Goal: Transaction & Acquisition: Purchase product/service

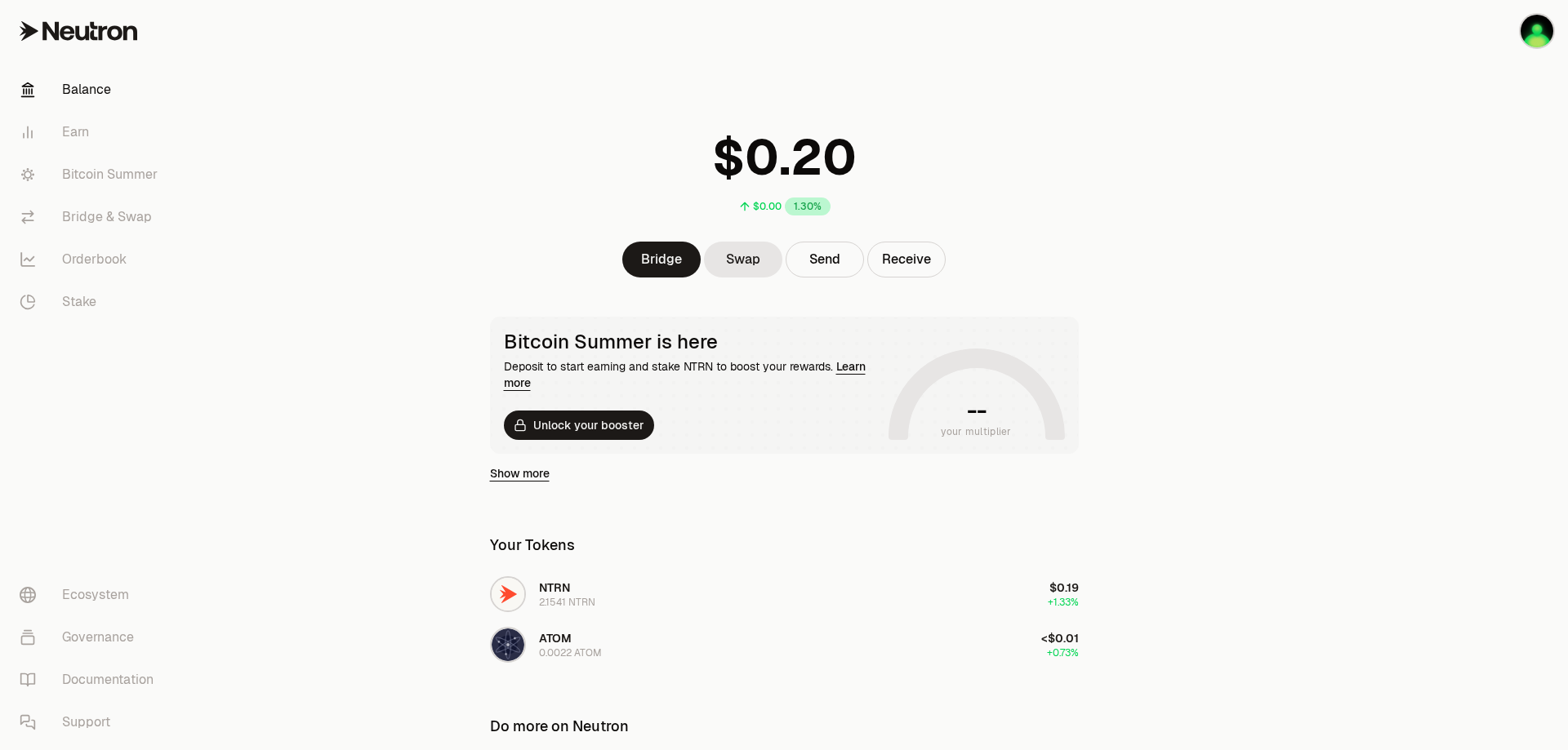
click at [457, 629] on main "$0.00 1.30% Bridge Swap Send Receive Bitcoin Summer is here Deposit to start ea…" at bounding box center [876, 473] width 1385 height 947
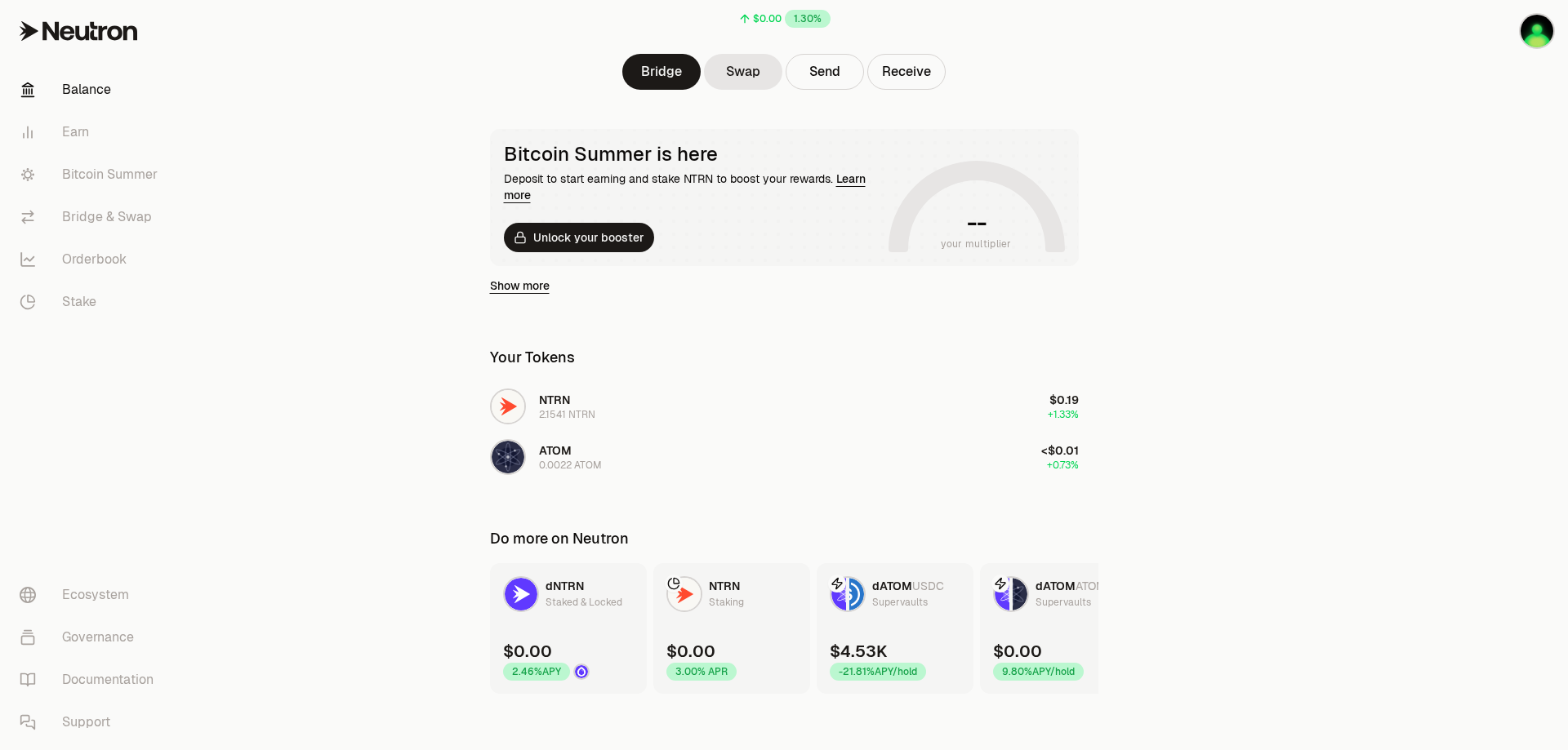
scroll to position [197, 0]
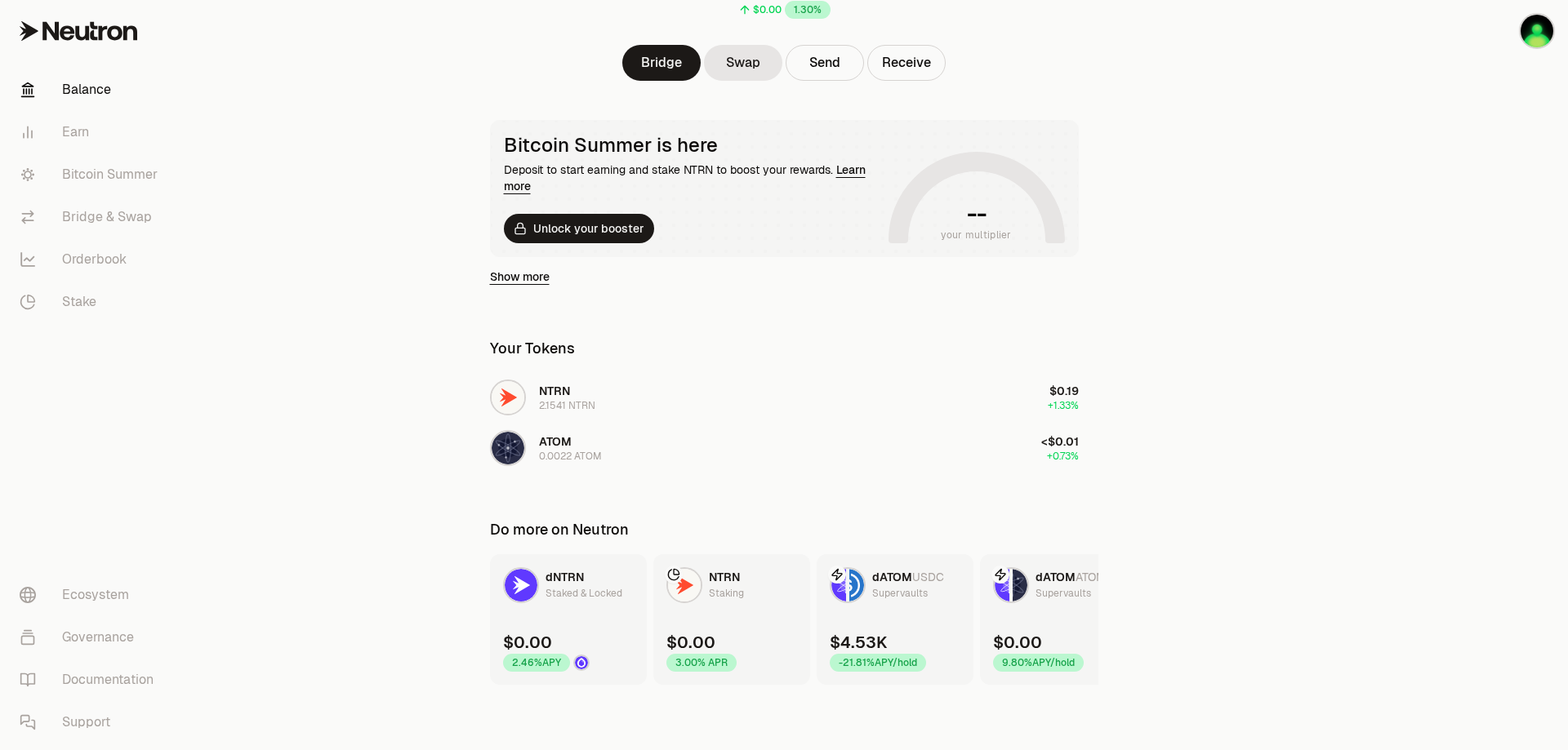
click at [876, 593] on div "Supervaults" at bounding box center [900, 593] width 56 height 16
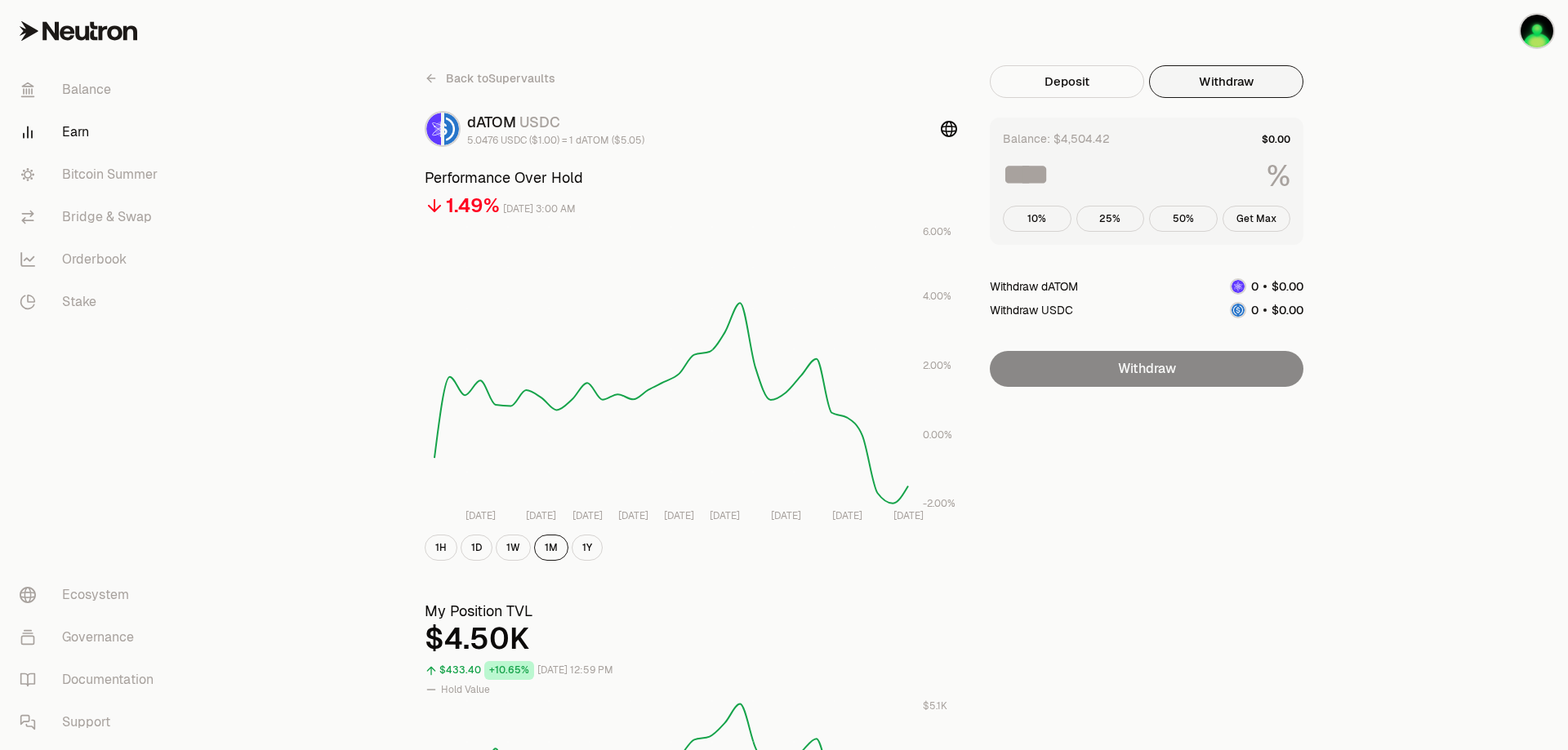
click at [1221, 93] on button "Withdraw" at bounding box center [1226, 82] width 155 height 33
click at [1243, 215] on button "Get Max" at bounding box center [1257, 219] width 69 height 26
type input "***"
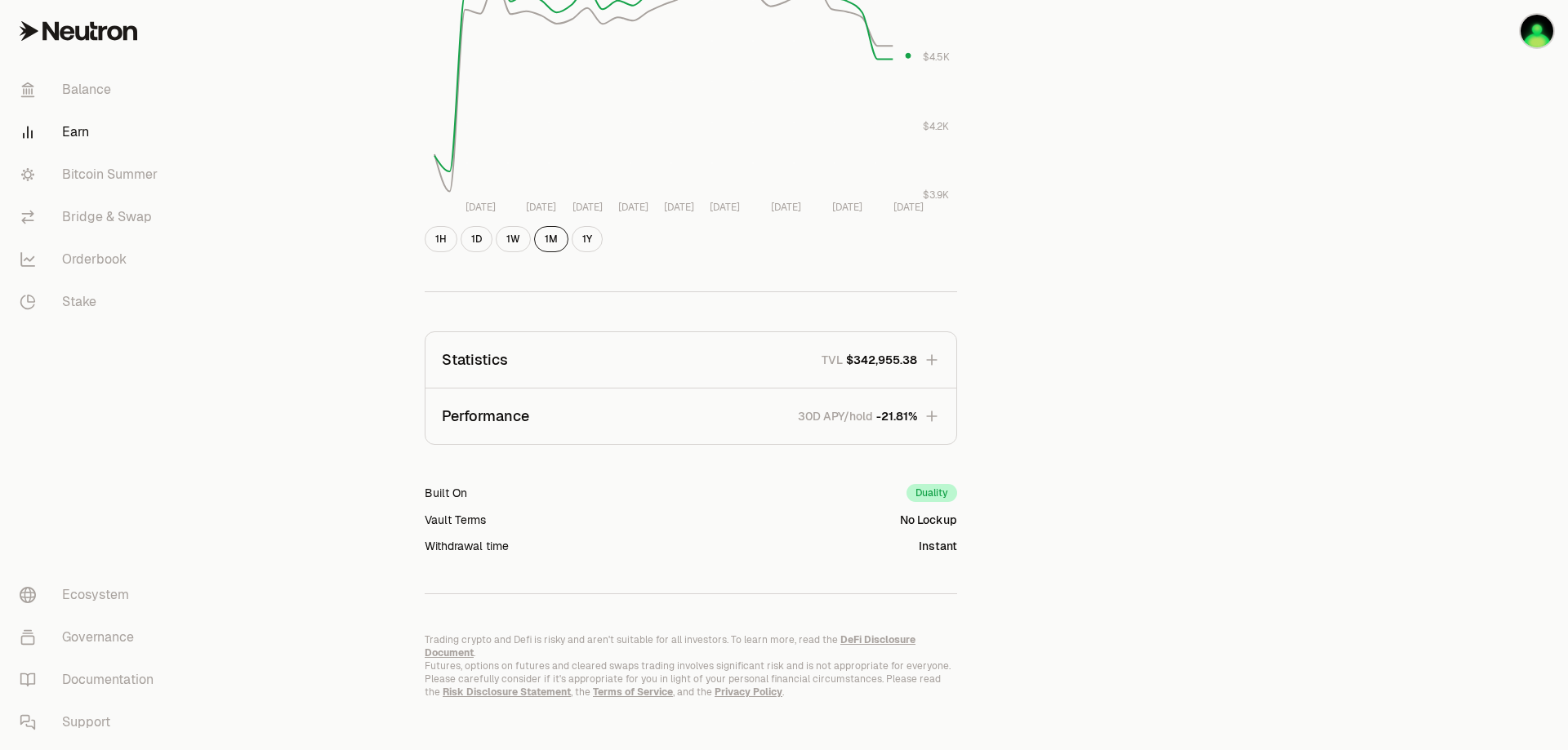
scroll to position [783, 0]
click at [933, 413] on icon "button" at bounding box center [932, 415] width 16 height 16
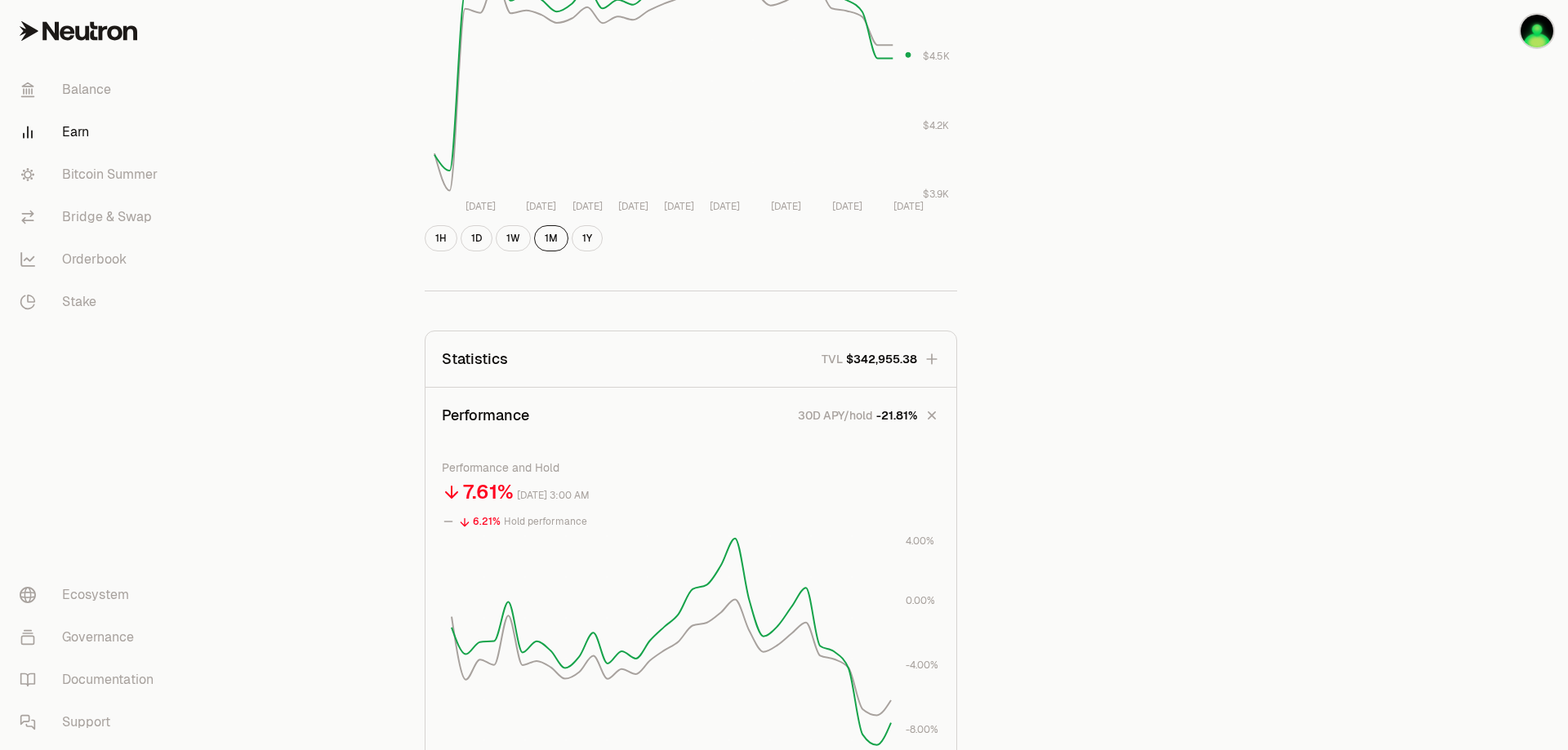
click at [932, 365] on icon "button" at bounding box center [932, 359] width 16 height 16
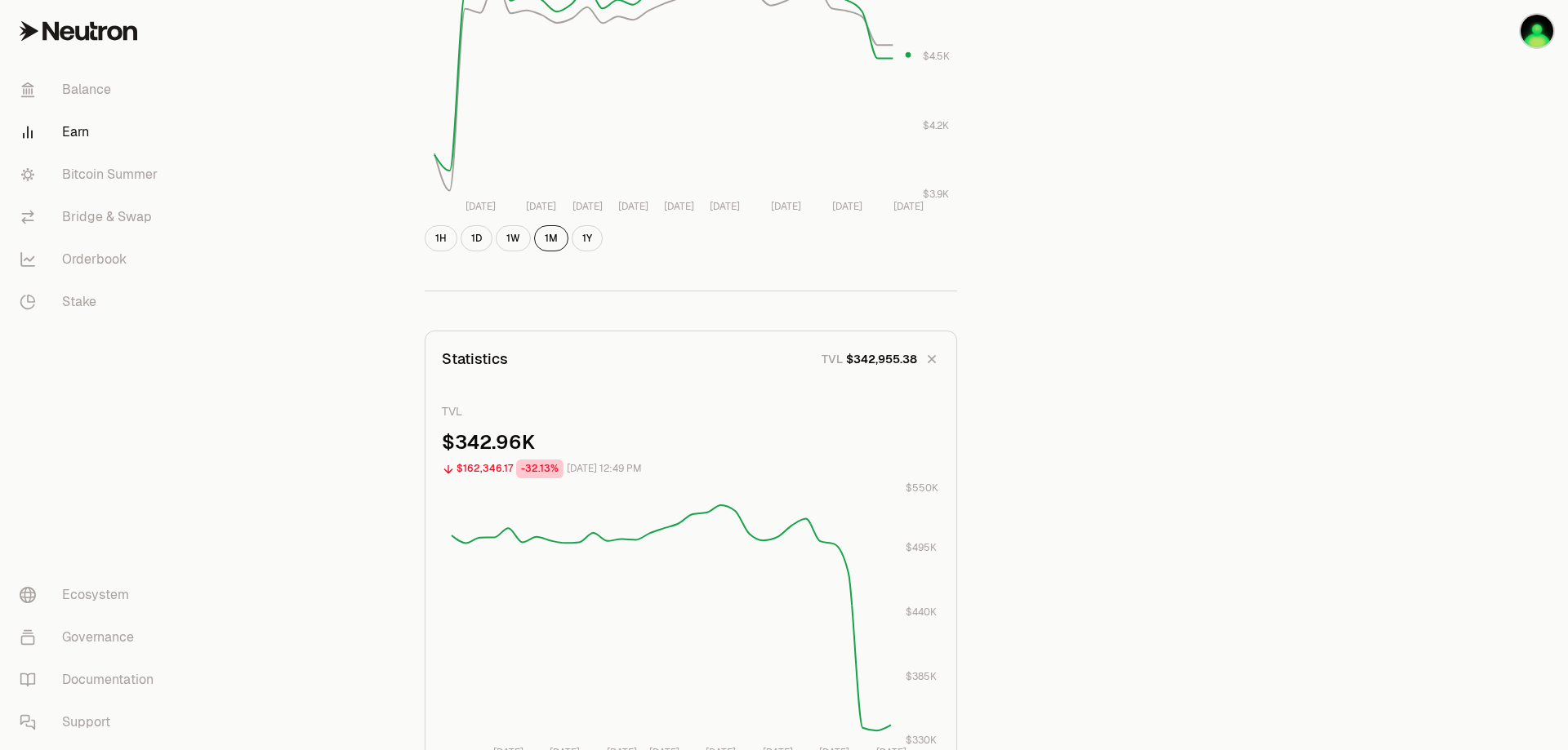
click at [998, 489] on div "Back to Supervaults dATOM USDC 5.0476 USDC ($1.00) = 1 dATOM ($5.05) Performanc…" at bounding box center [875, 516] width 941 height 2469
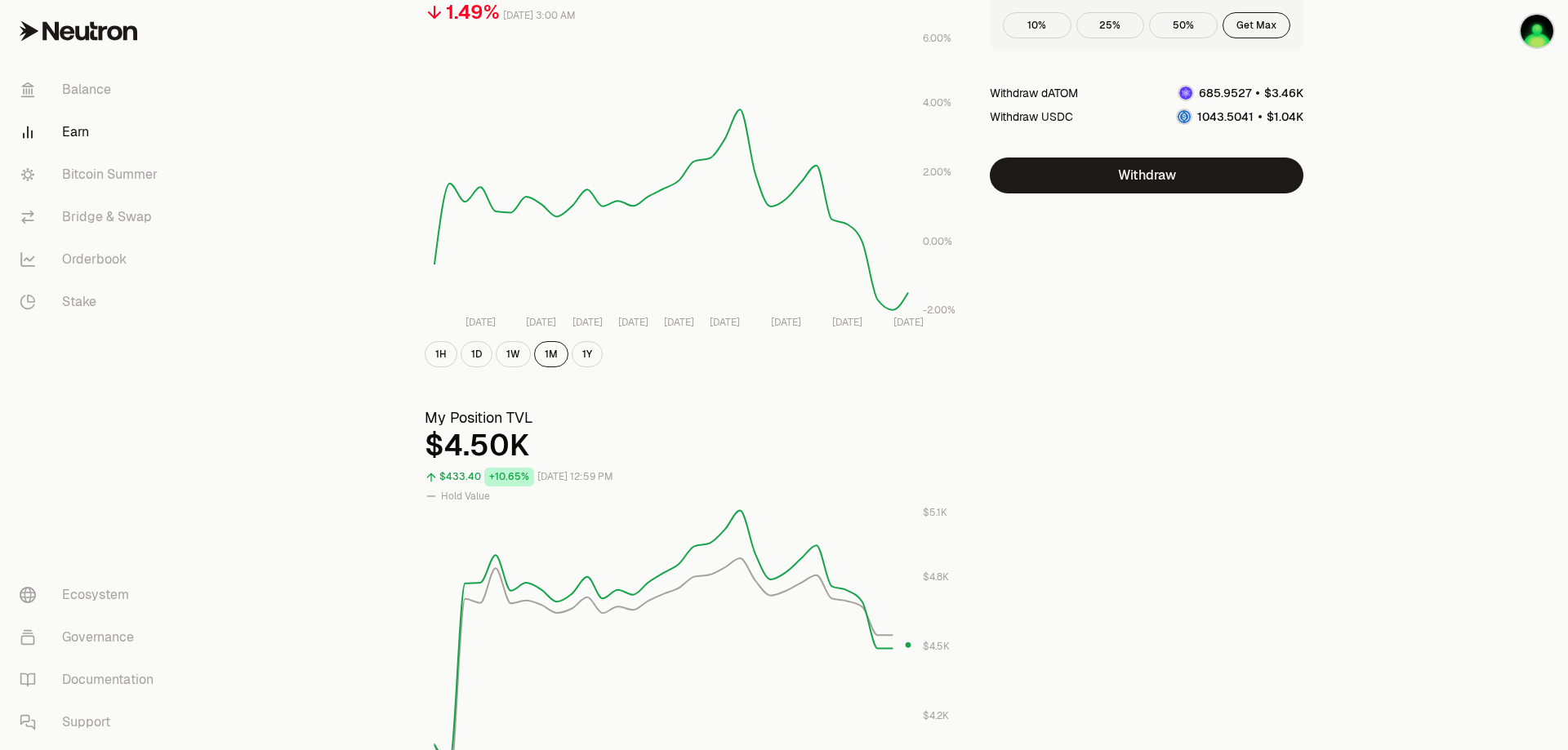
scroll to position [0, 0]
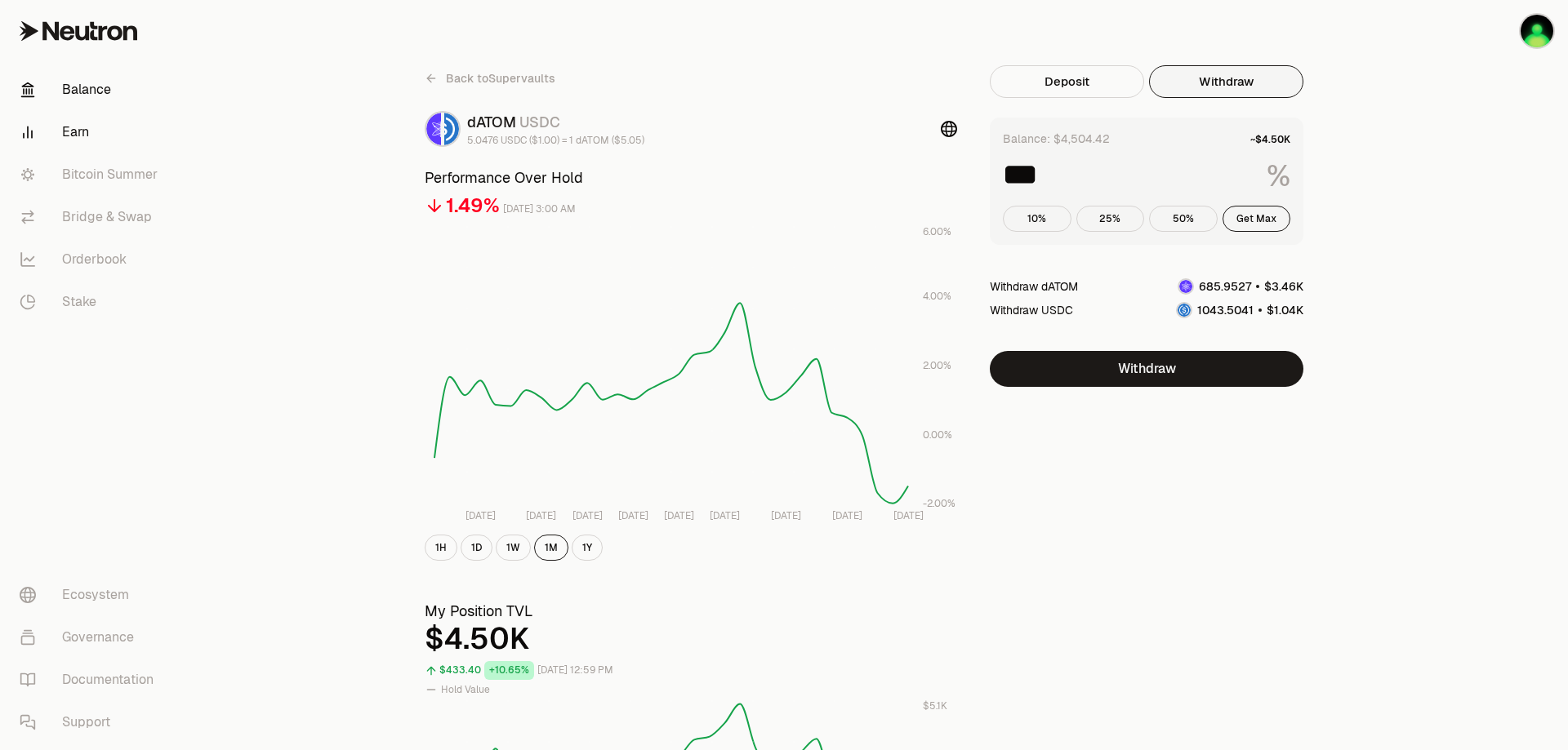
click at [95, 83] on link "Balance" at bounding box center [92, 90] width 170 height 42
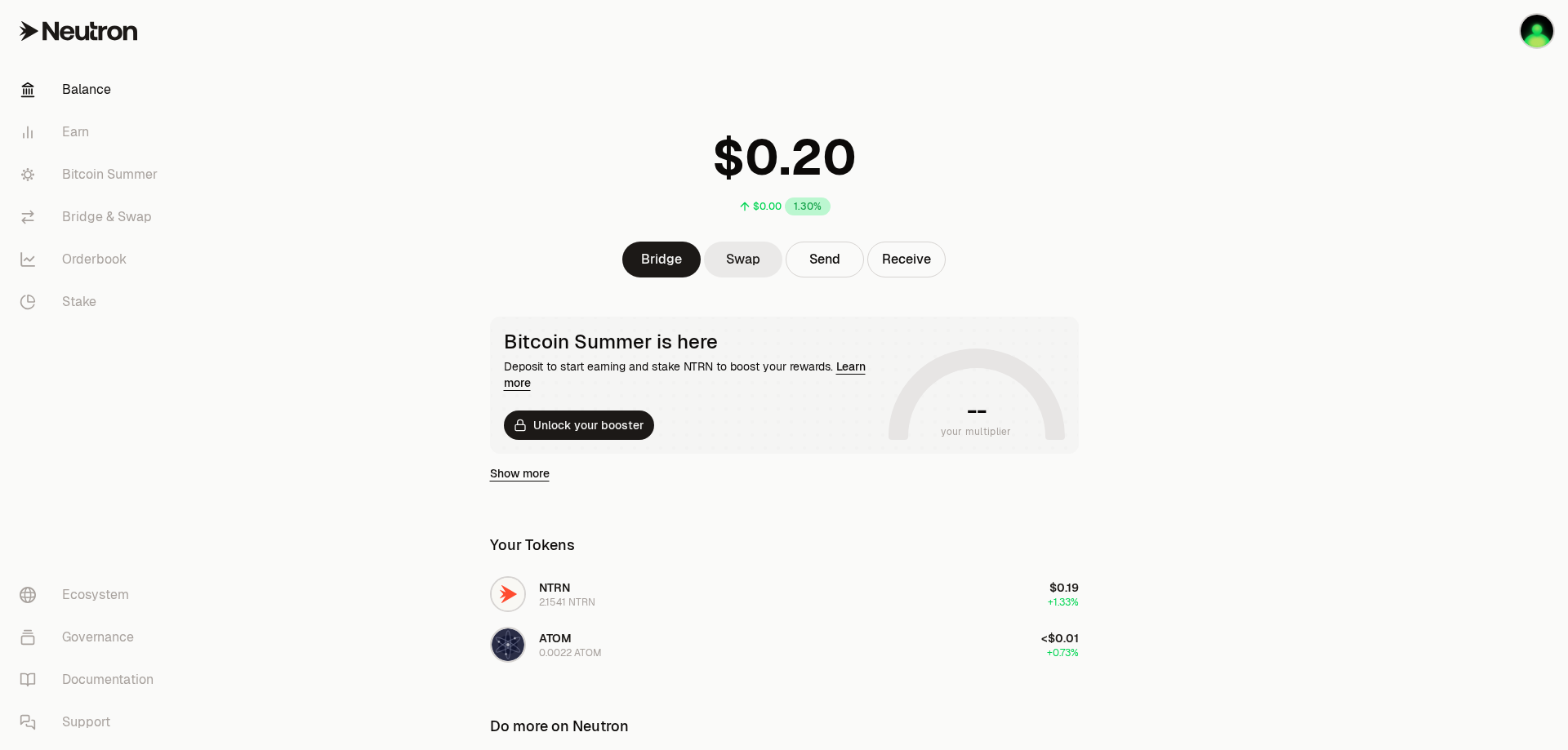
click at [763, 251] on link "Swap" at bounding box center [743, 260] width 78 height 36
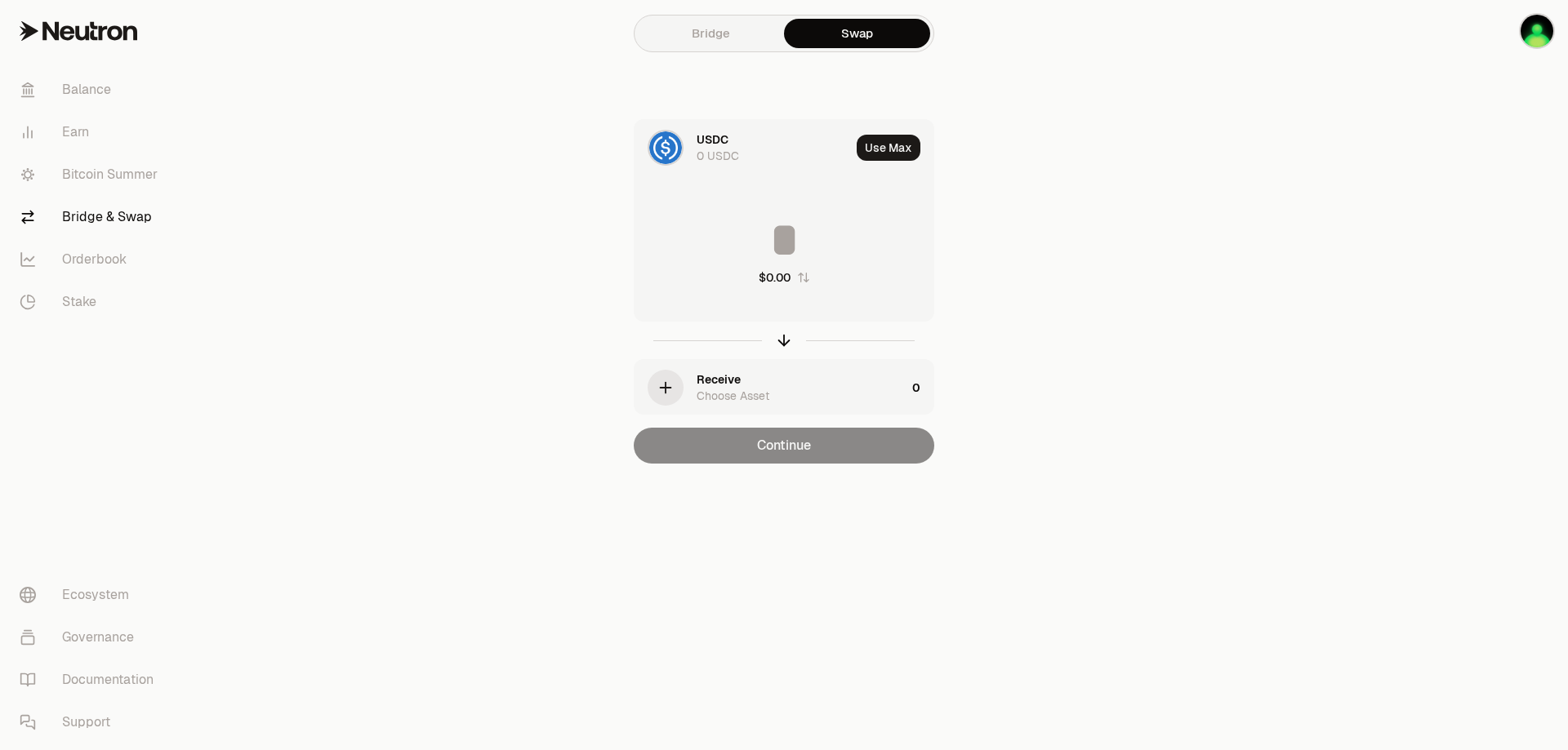
click at [719, 152] on div "0 USDC" at bounding box center [718, 156] width 43 height 16
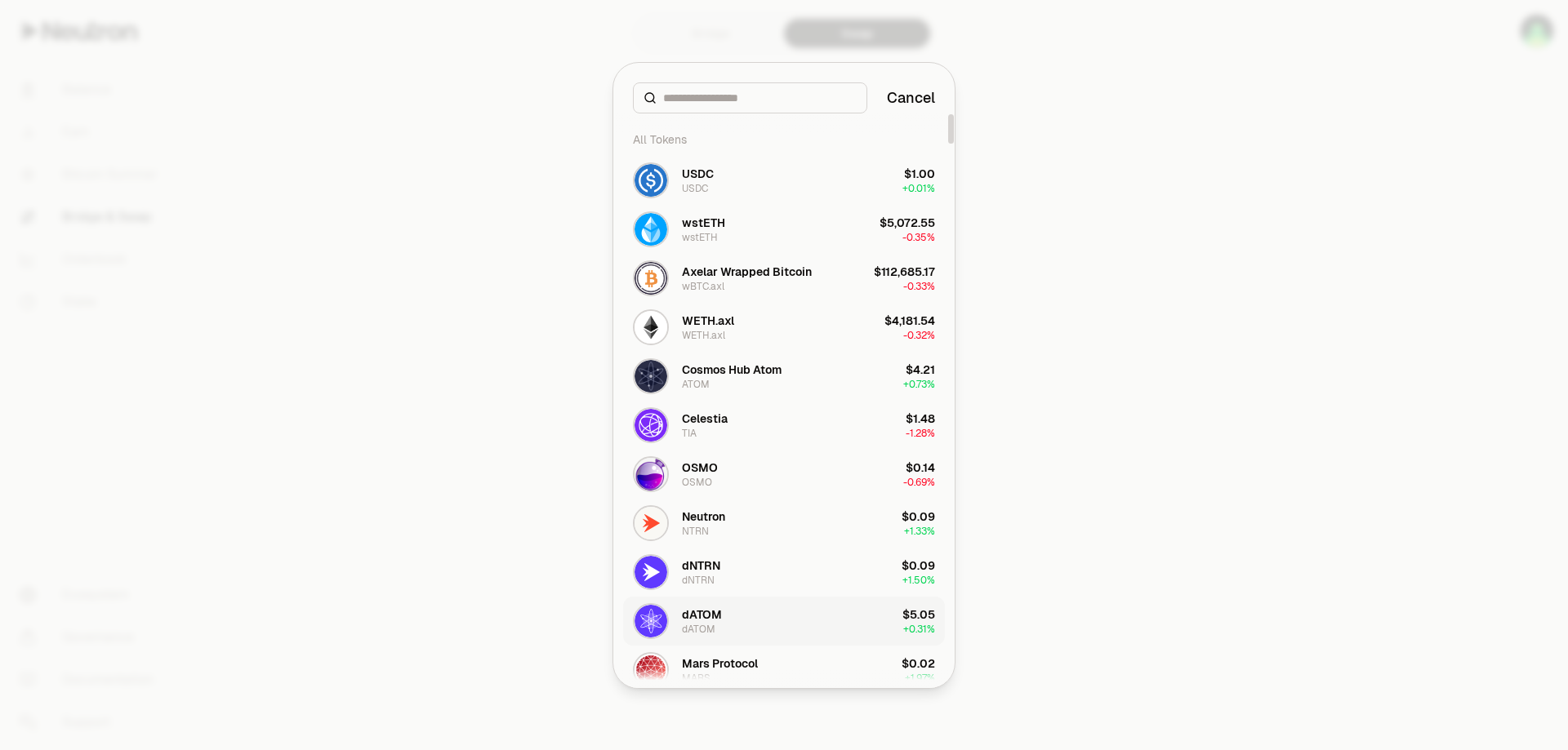
click at [708, 609] on div "dATOM" at bounding box center [701, 614] width 40 height 16
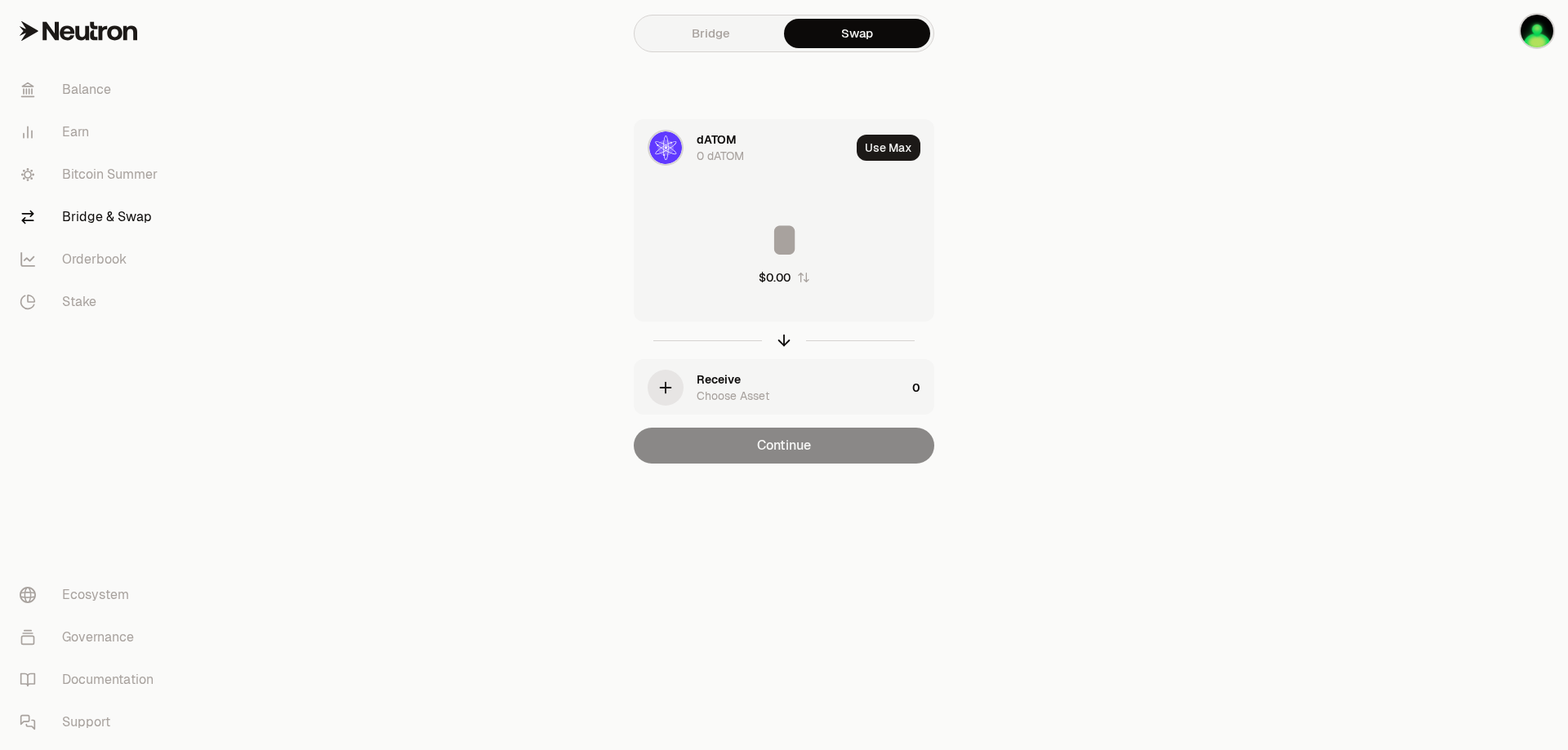
click at [739, 387] on div "Receive" at bounding box center [719, 380] width 44 height 16
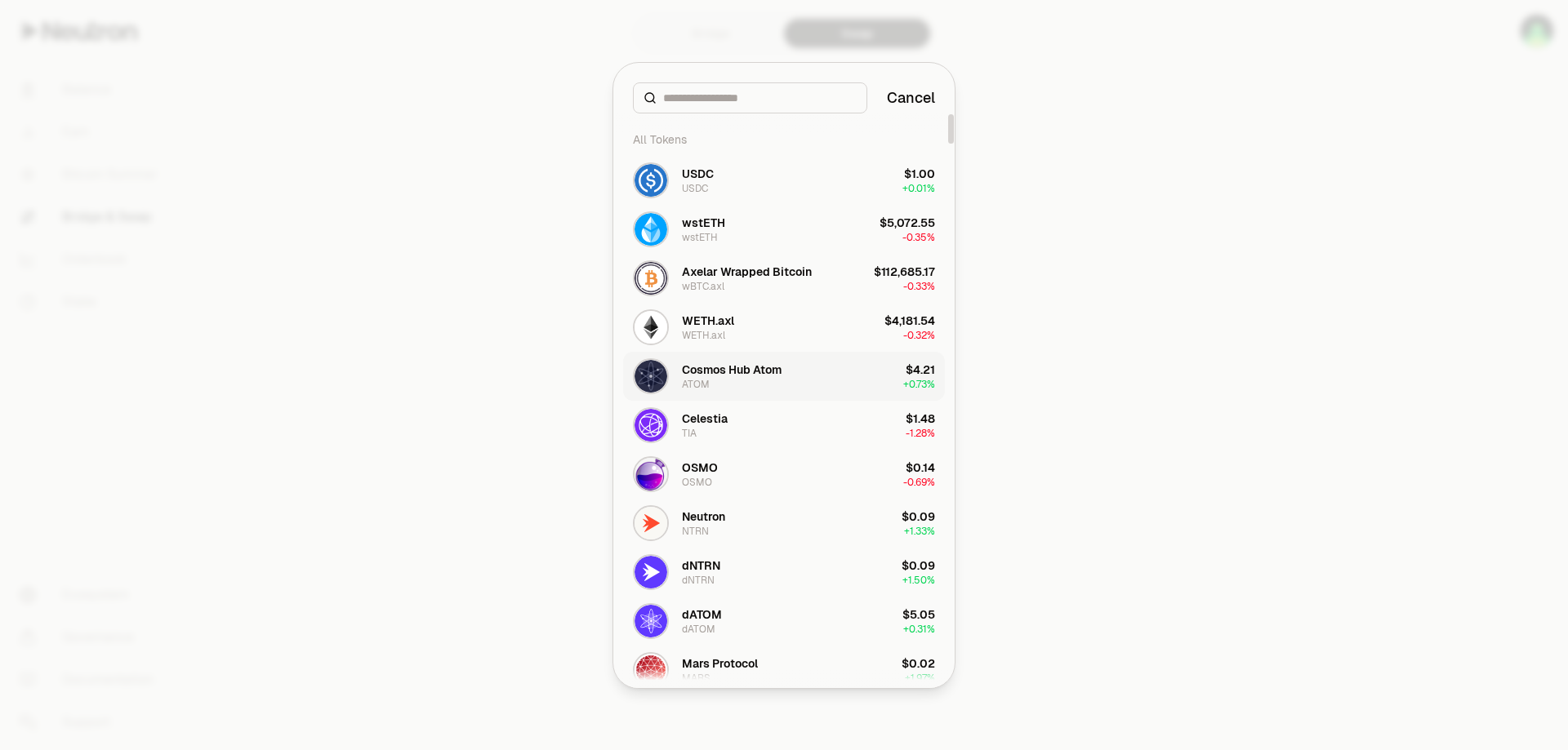
click at [701, 378] on div "ATOM" at bounding box center [696, 385] width 28 height 13
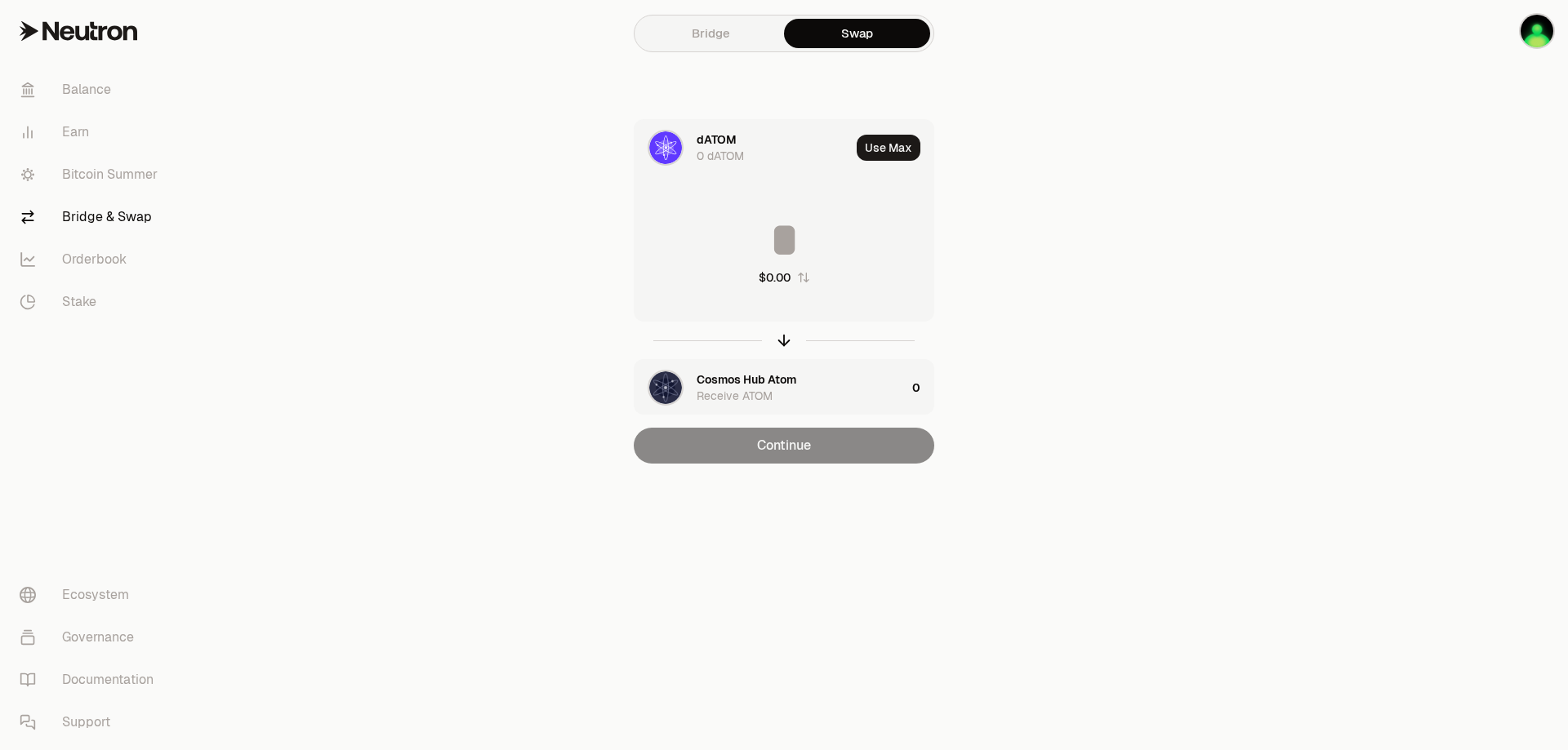
click at [791, 229] on input at bounding box center [784, 240] width 299 height 49
type input "***"
click at [724, 157] on div "0 dATOM" at bounding box center [720, 156] width 47 height 16
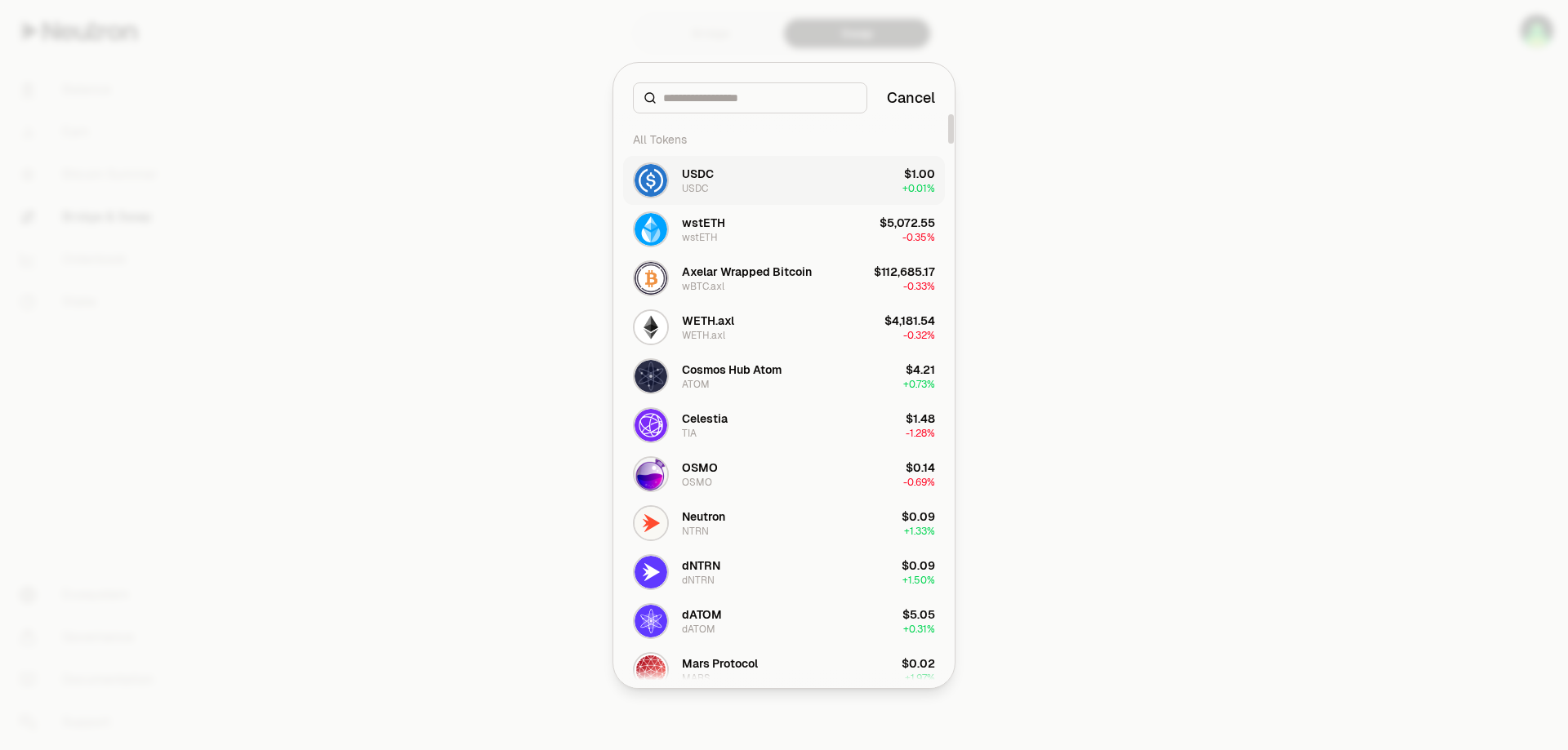
click at [710, 179] on div "USDC" at bounding box center [697, 174] width 32 height 16
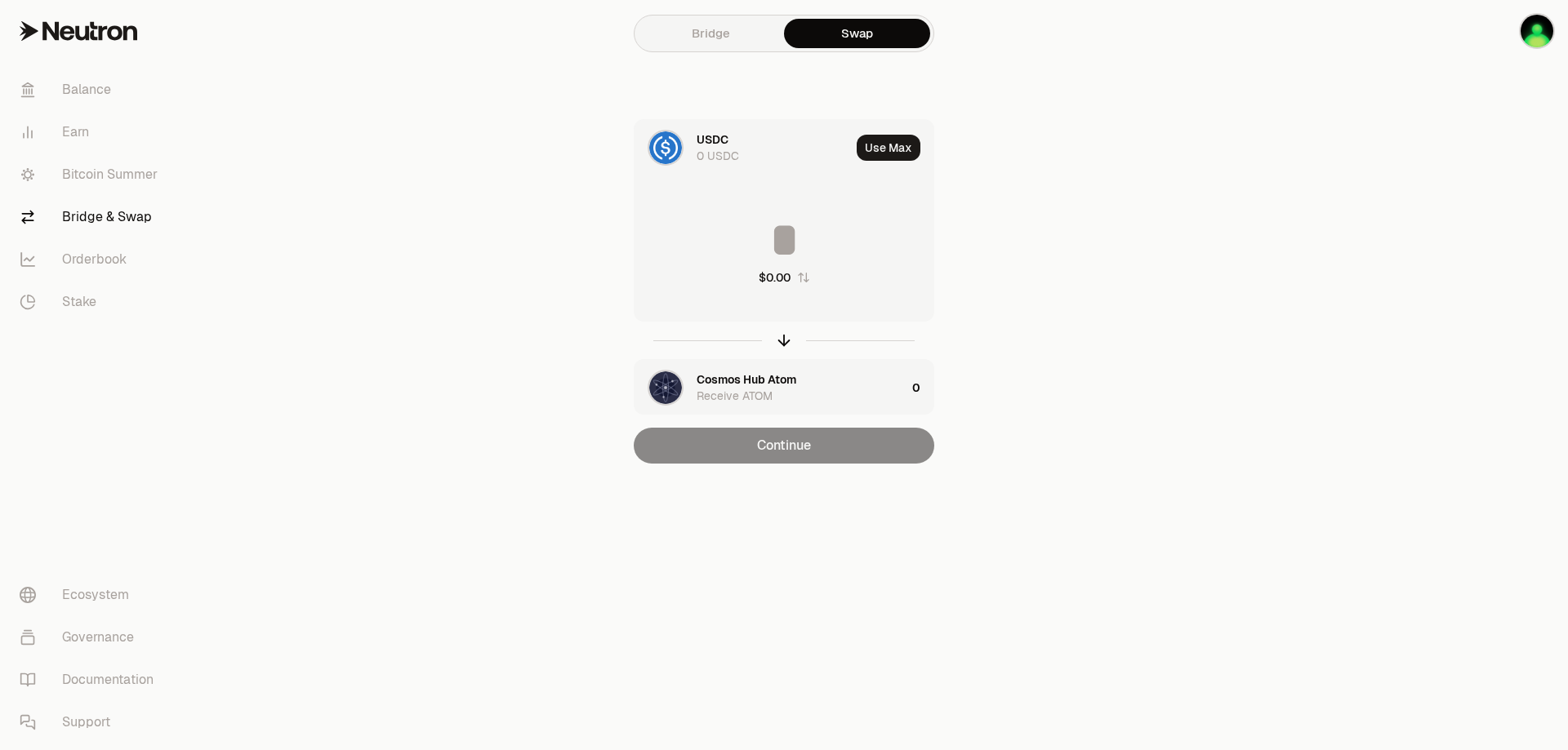
click at [782, 239] on input at bounding box center [784, 240] width 299 height 49
type input "****"
click at [728, 157] on div "0 USDC" at bounding box center [718, 156] width 43 height 16
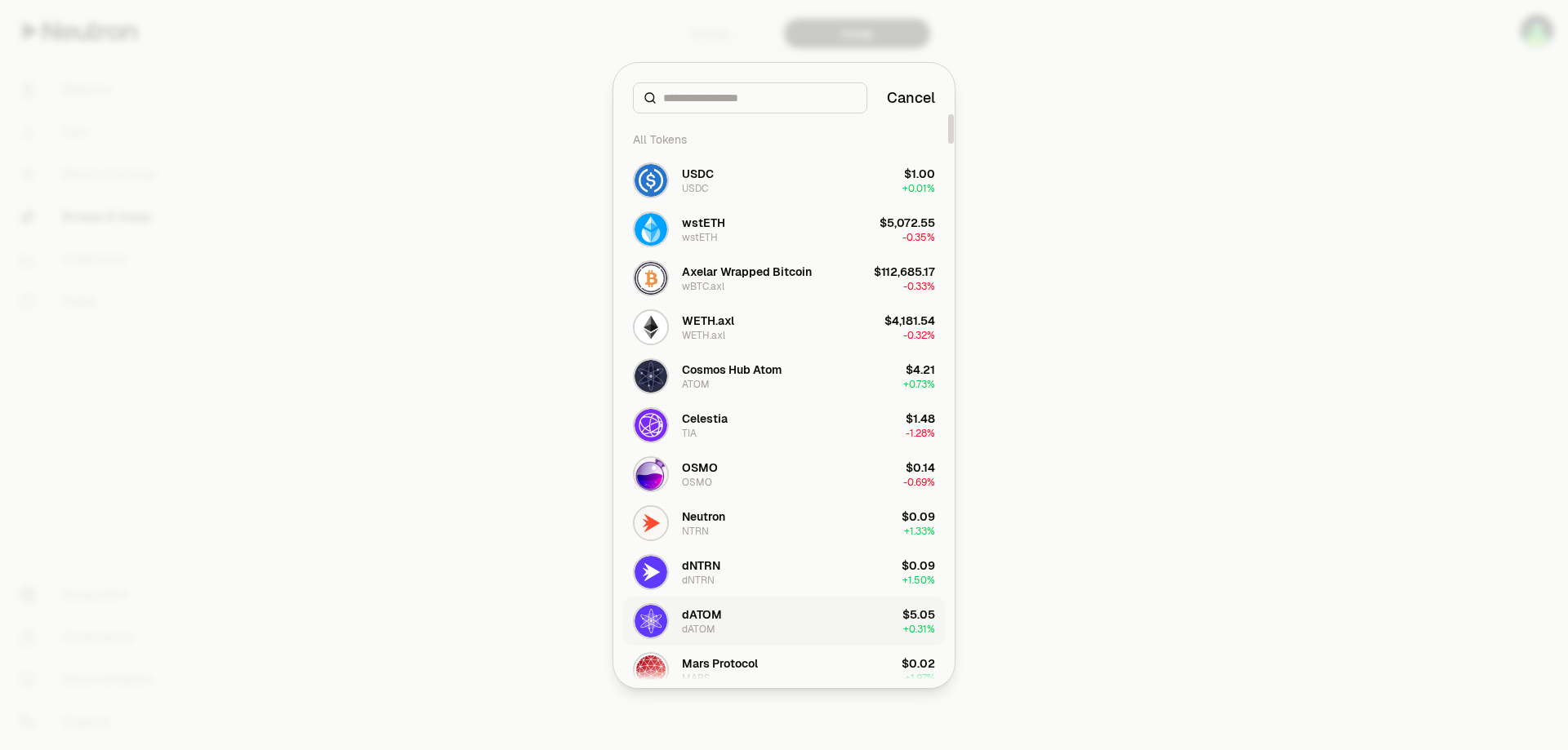
click at [687, 611] on div "dATOM" at bounding box center [701, 614] width 40 height 16
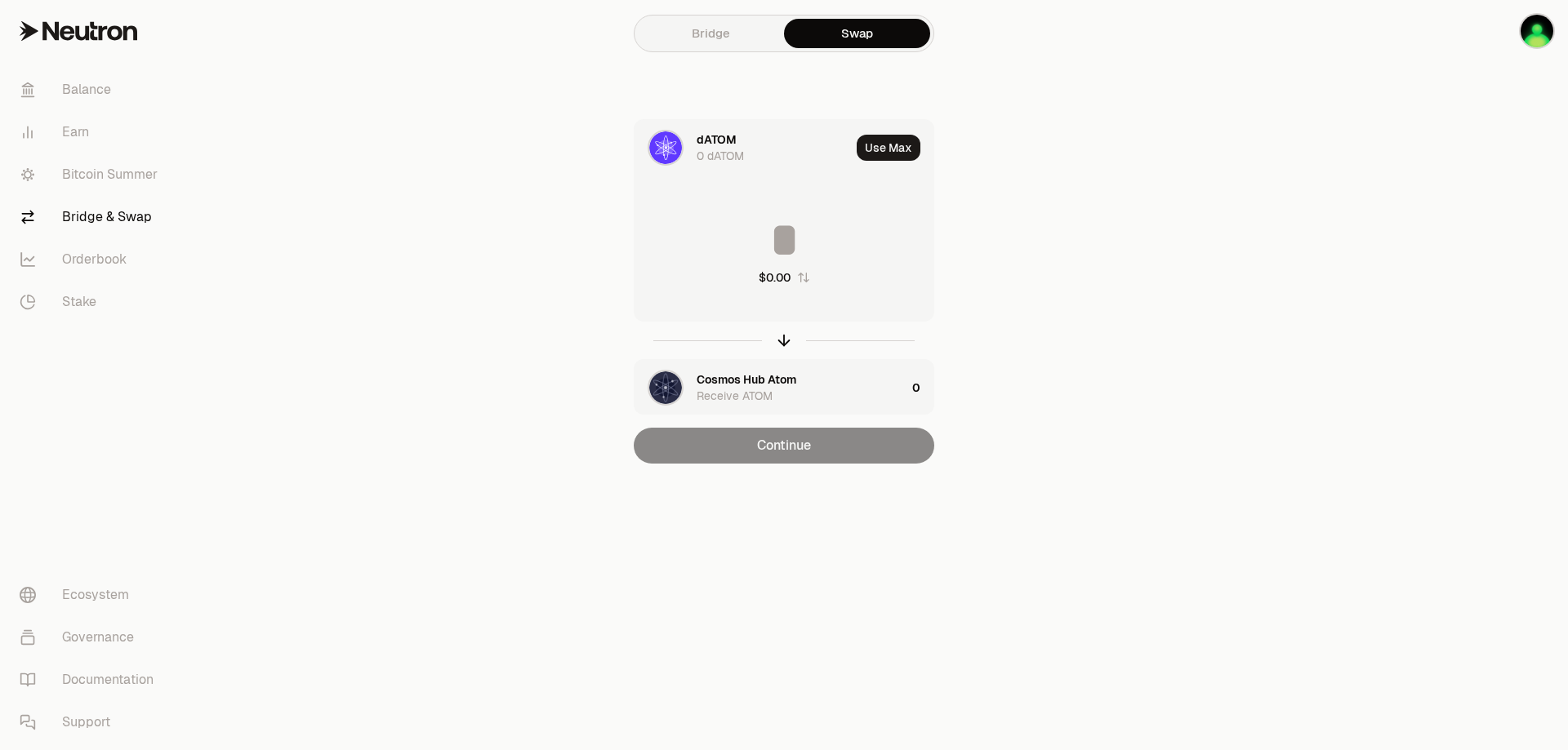
click at [795, 229] on input at bounding box center [784, 240] width 299 height 49
type input "***"
